Goal: Navigation & Orientation: Find specific page/section

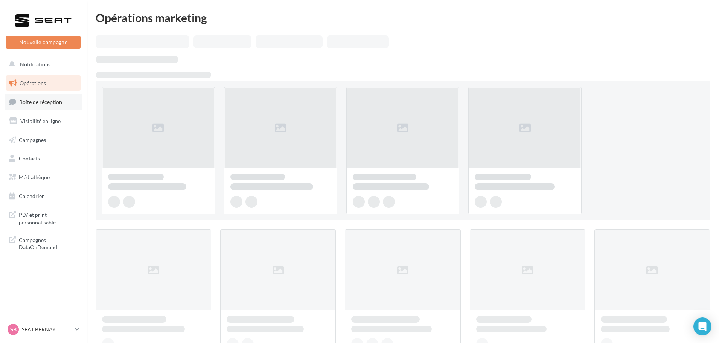
click at [37, 99] on span "Boîte de réception" at bounding box center [40, 102] width 43 height 6
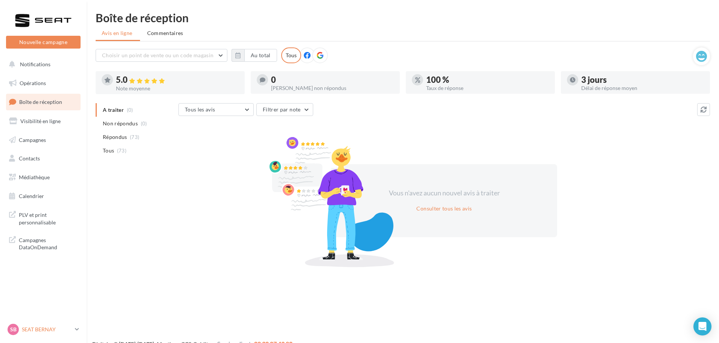
click at [43, 333] on p "SEAT BERNAY" at bounding box center [47, 330] width 50 height 8
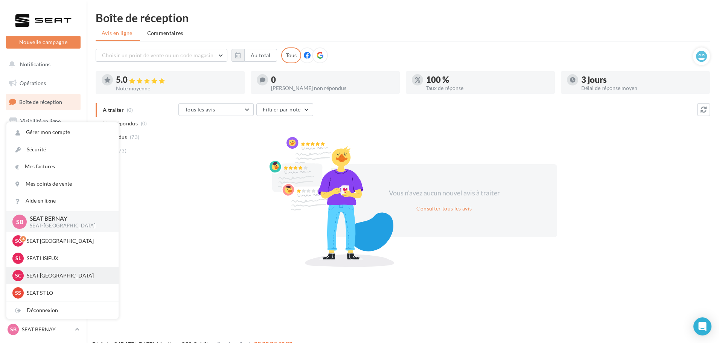
click at [50, 274] on p "SEAT [GEOGRAPHIC_DATA]" at bounding box center [68, 276] width 83 height 8
